Goal: Find specific page/section: Find specific page/section

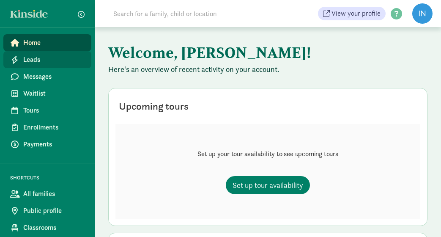
click at [60, 63] on span "Leads" at bounding box center [53, 60] width 61 height 10
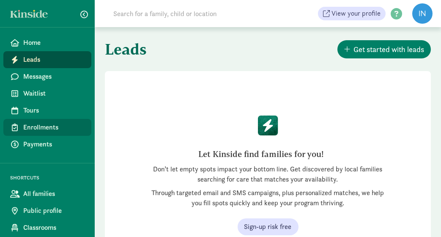
scroll to position [16, 0]
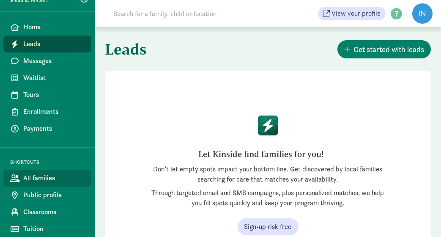
click at [71, 180] on span "All families" at bounding box center [53, 178] width 61 height 10
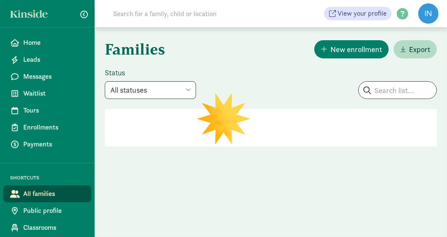
click at [188, 88] on select "All statuses Enrolled Inactive Removed from waitlist On waitlist Booked tour Le…" at bounding box center [150, 90] width 91 height 18
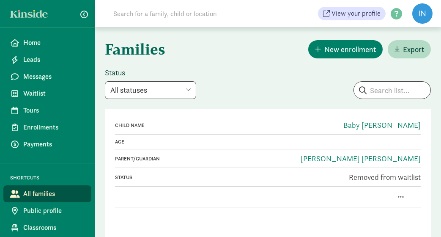
click at [384, 86] on input "search" at bounding box center [392, 90] width 77 height 17
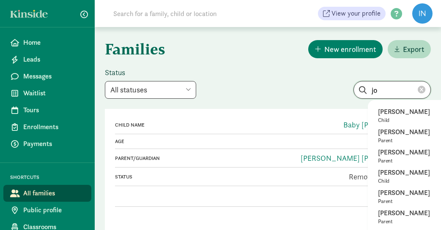
type input "j"
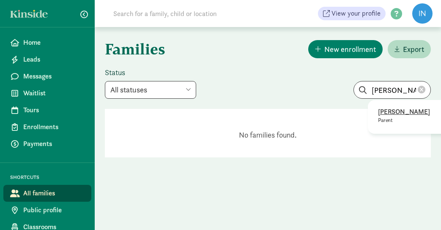
click at [389, 113] on p "[PERSON_NAME]" at bounding box center [418, 112] width 81 height 10
type input "[PERSON_NAME]"
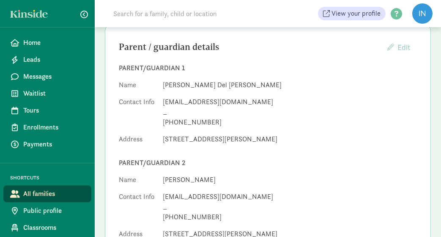
scroll to position [127, 0]
